Goal: Transaction & Acquisition: Purchase product/service

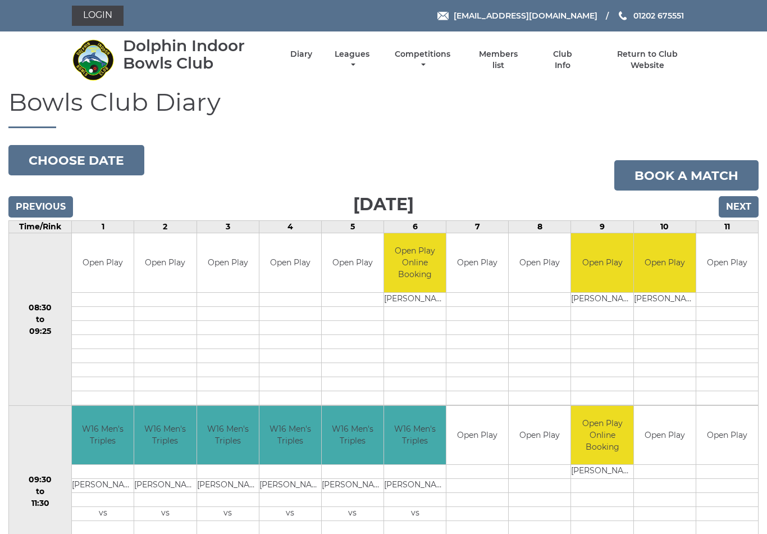
click at [102, 14] on link "Login" at bounding box center [98, 16] width 52 height 20
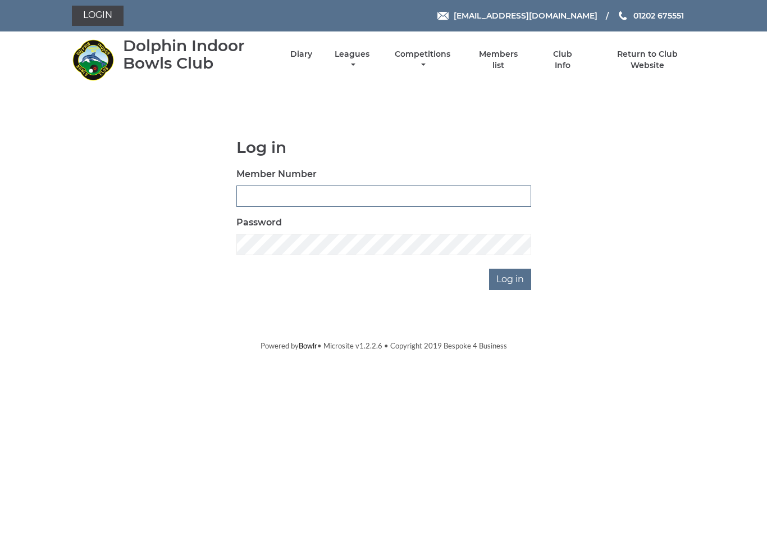
type input "4024"
click at [511, 279] on input "Log in" at bounding box center [510, 279] width 42 height 21
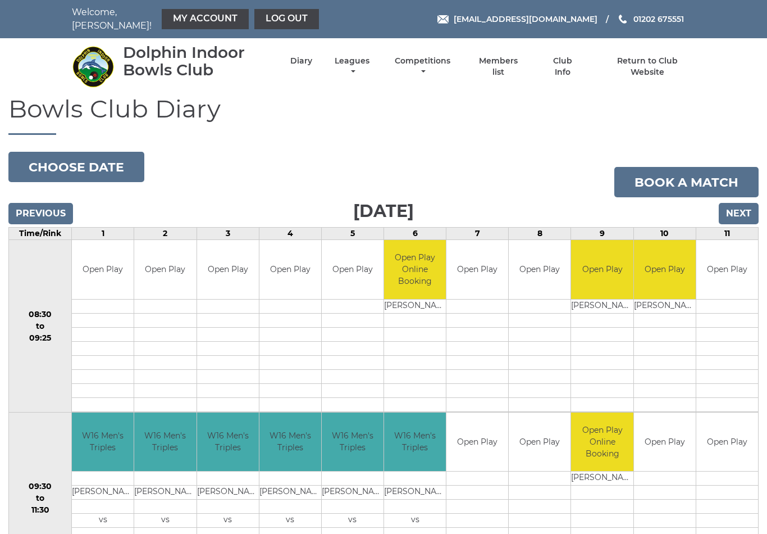
click at [171, 13] on link "My Account" at bounding box center [205, 19] width 87 height 20
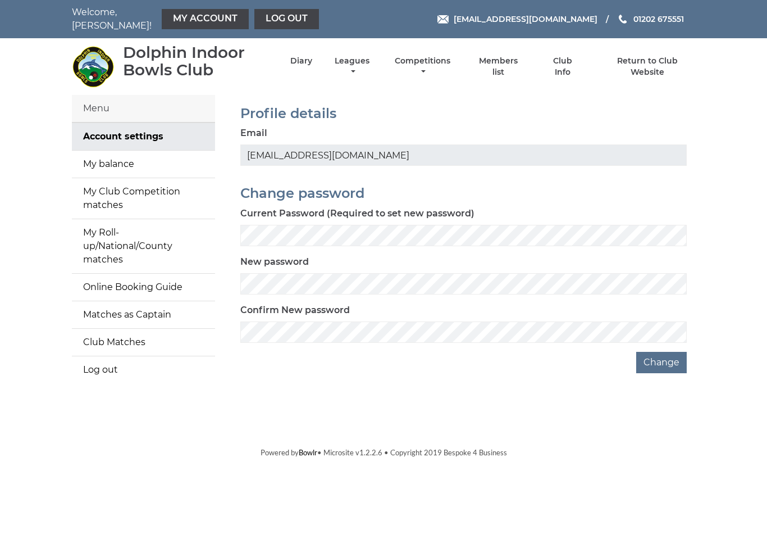
click at [124, 157] on link "My balance" at bounding box center [143, 164] width 143 height 27
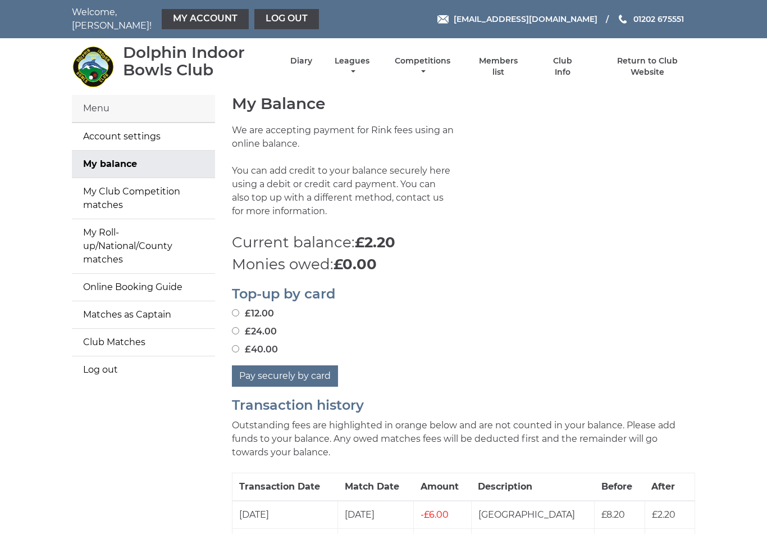
click at [239, 345] on input "£40.00" at bounding box center [235, 348] width 7 height 7
radio input "true"
click at [280, 370] on button "Pay securely by card" at bounding box center [285, 375] width 106 height 21
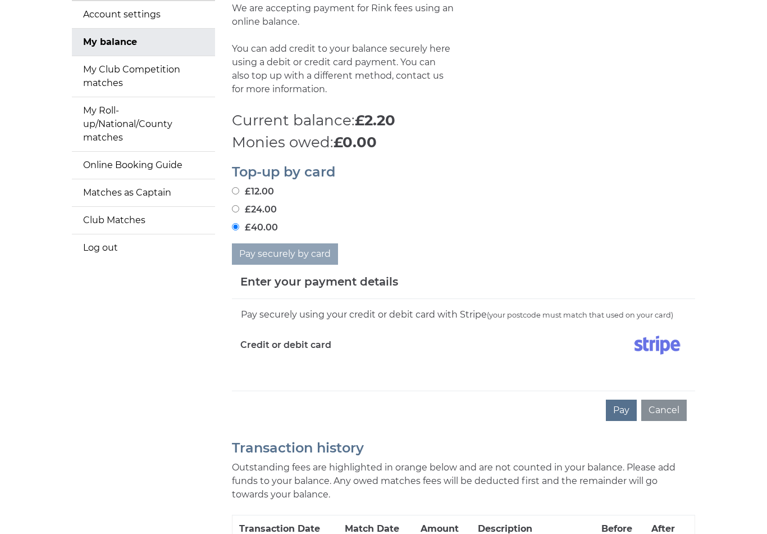
scroll to position [123, 0]
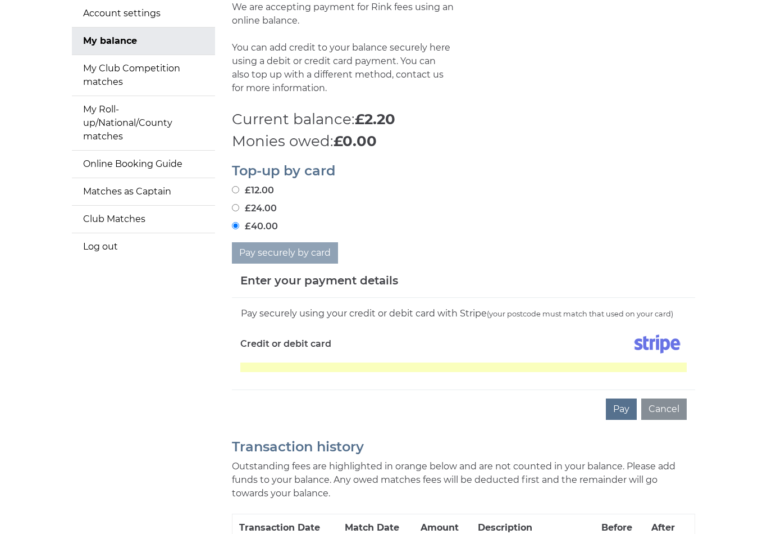
click at [624, 402] on button "Pay" at bounding box center [621, 408] width 31 height 21
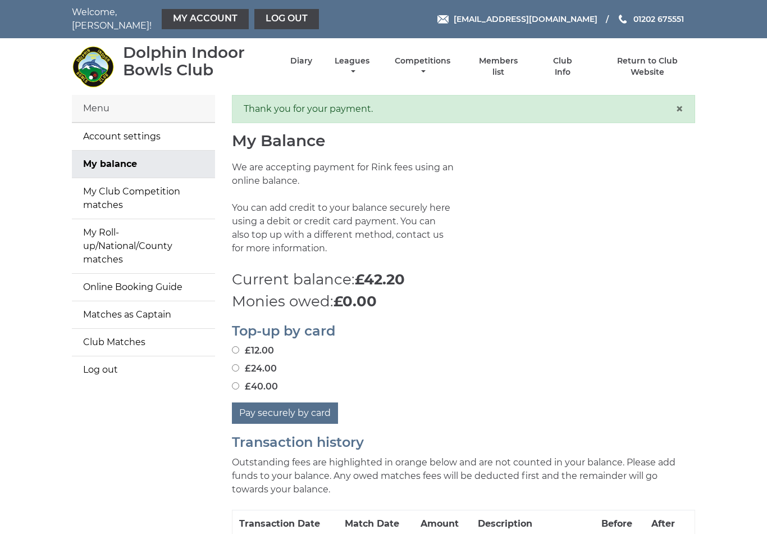
click at [312, 60] on link "Diary" at bounding box center [301, 61] width 22 height 11
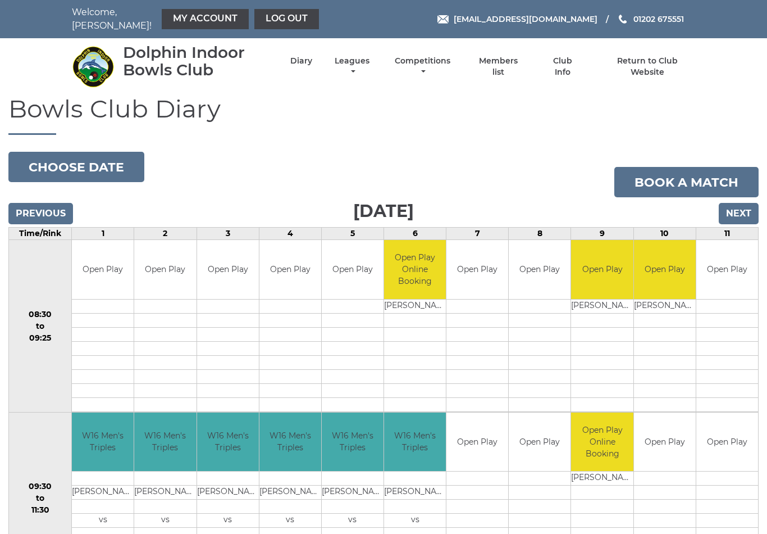
click at [372, 64] on link "Leagues" at bounding box center [352, 67] width 40 height 22
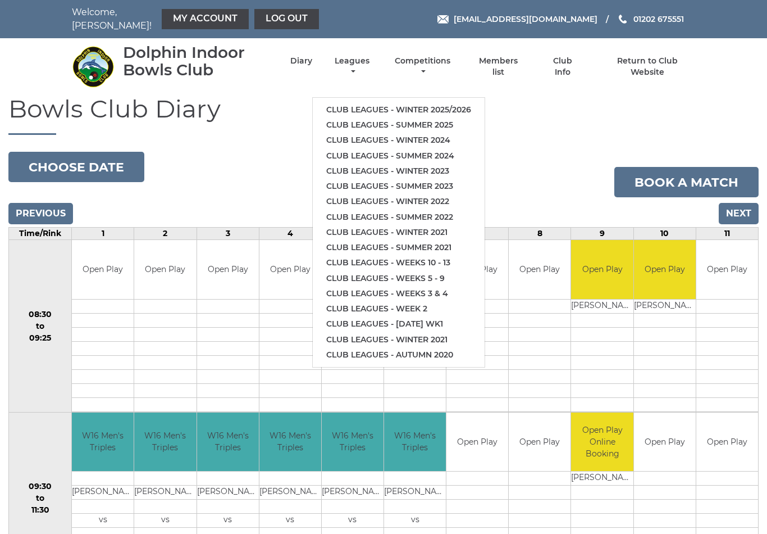
click at [447, 102] on link "Club leagues - Winter 2025/2026" at bounding box center [399, 109] width 172 height 15
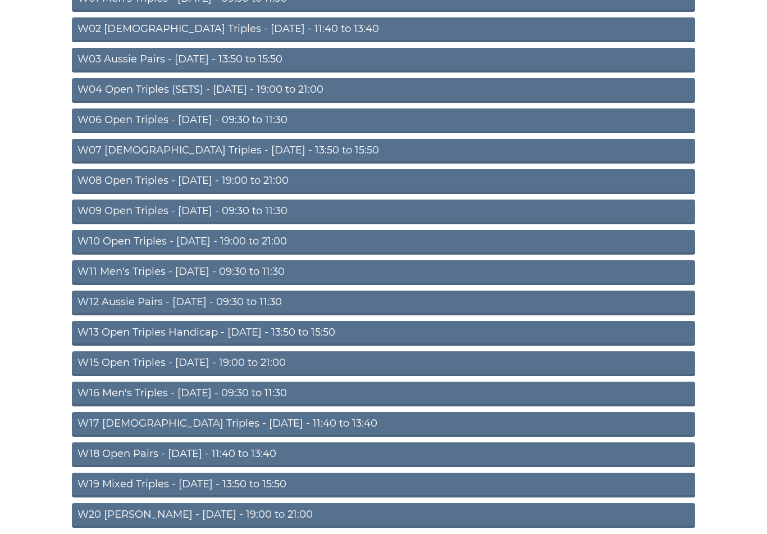
scroll to position [198, 0]
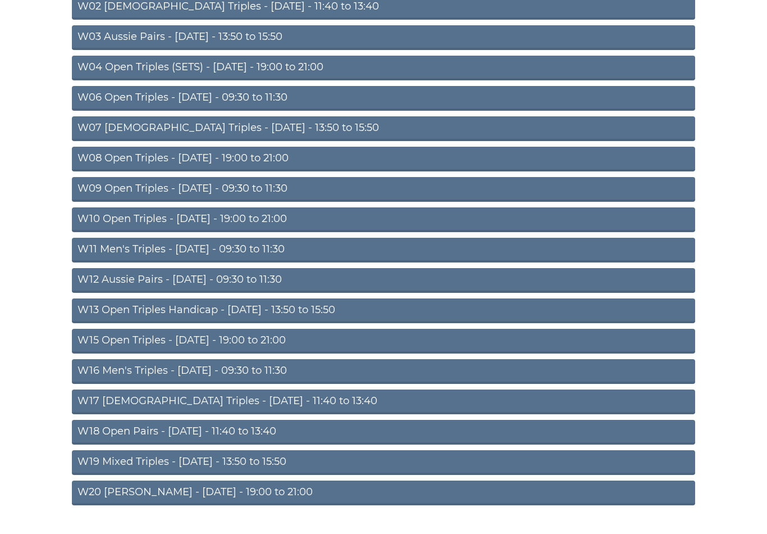
click at [204, 426] on link "W18 Open Pairs - [DATE] - 11:40 to 13:40" at bounding box center [384, 432] width 624 height 25
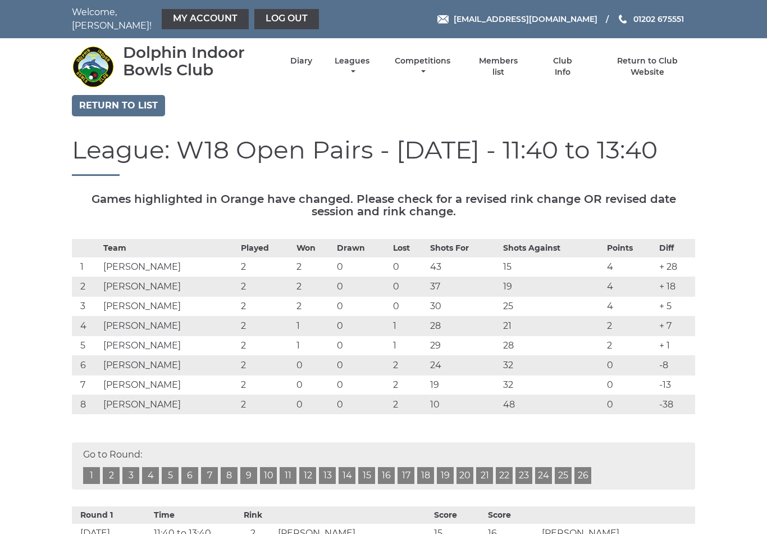
click at [571, 60] on link "Club Info" at bounding box center [562, 67] width 37 height 22
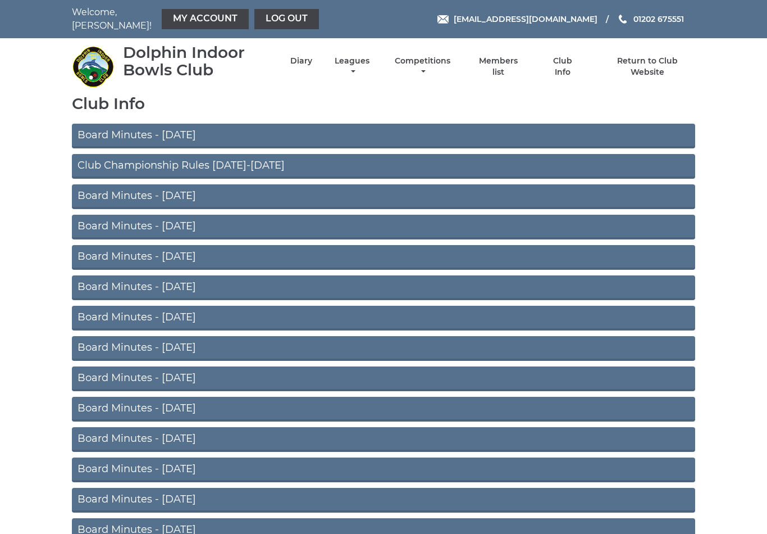
click at [312, 64] on link "Diary" at bounding box center [301, 61] width 22 height 11
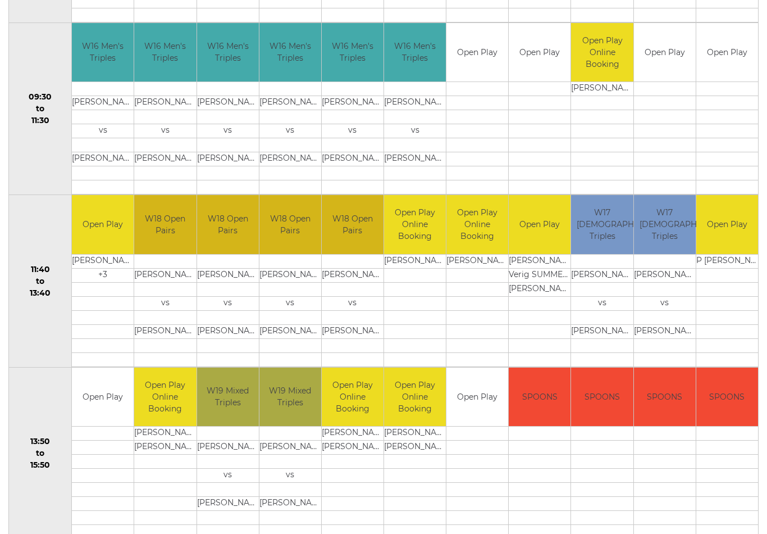
scroll to position [390, 0]
